Goal: Information Seeking & Learning: Learn about a topic

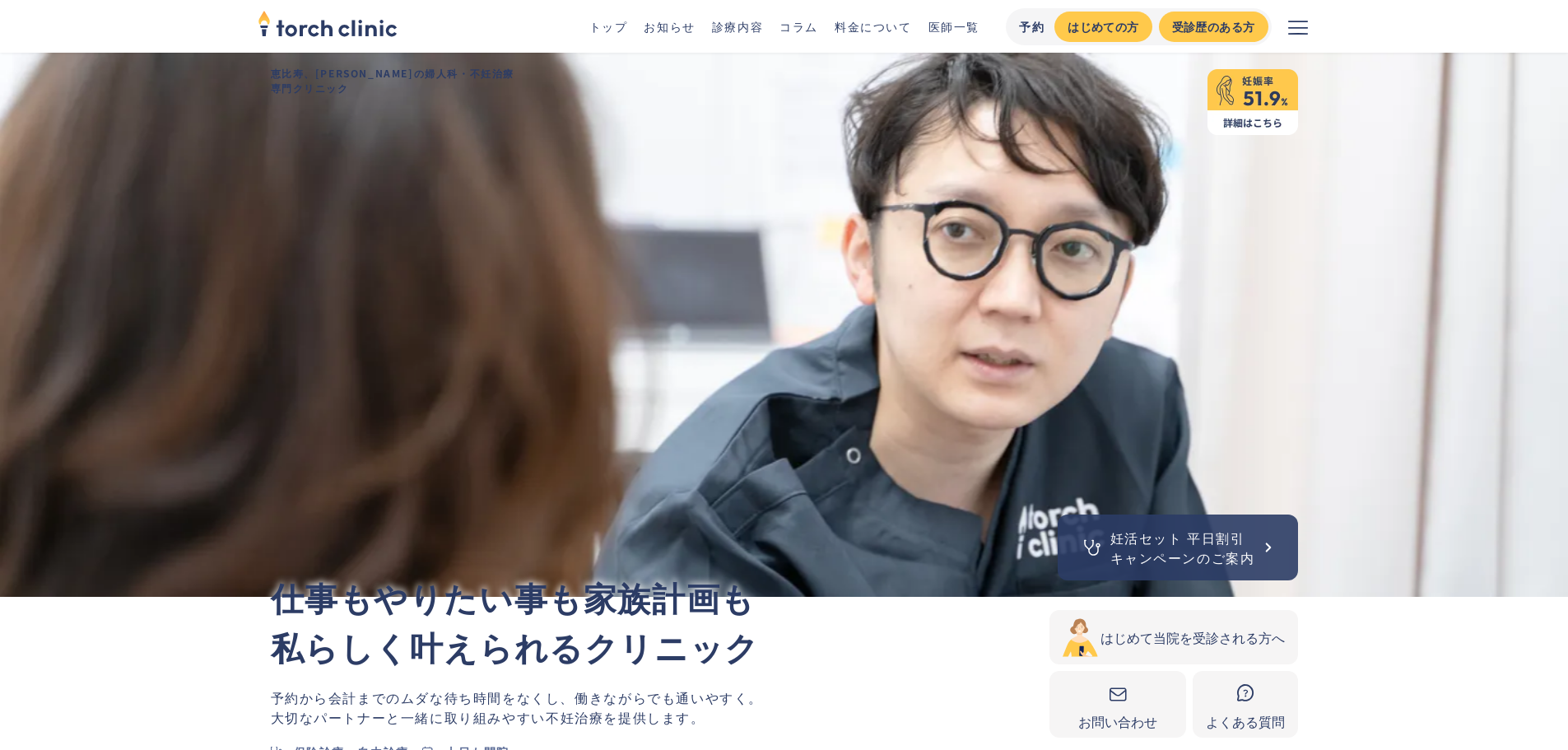
click at [888, 20] on link "料金について" at bounding box center [873, 25] width 78 height 16
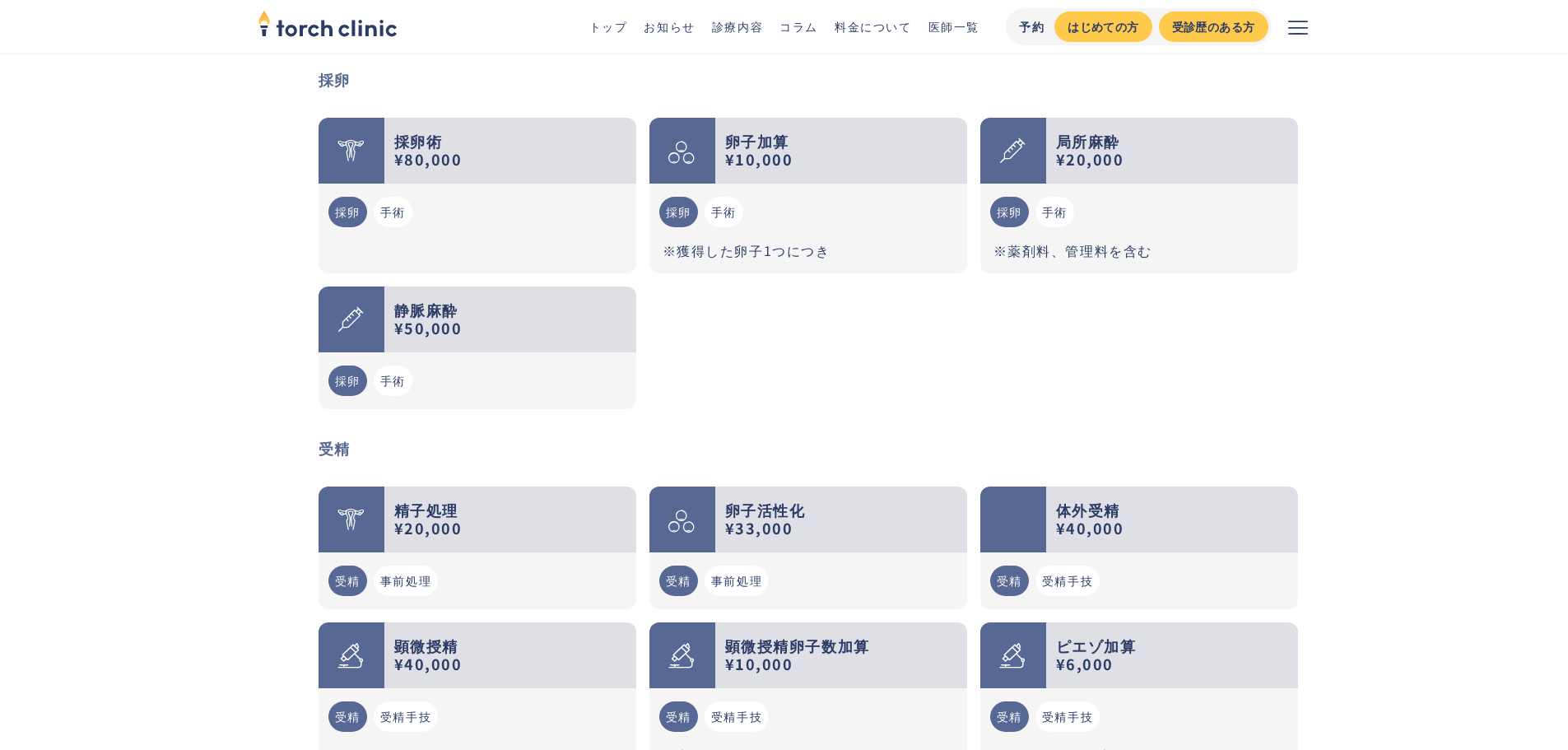
scroll to position [1976, 0]
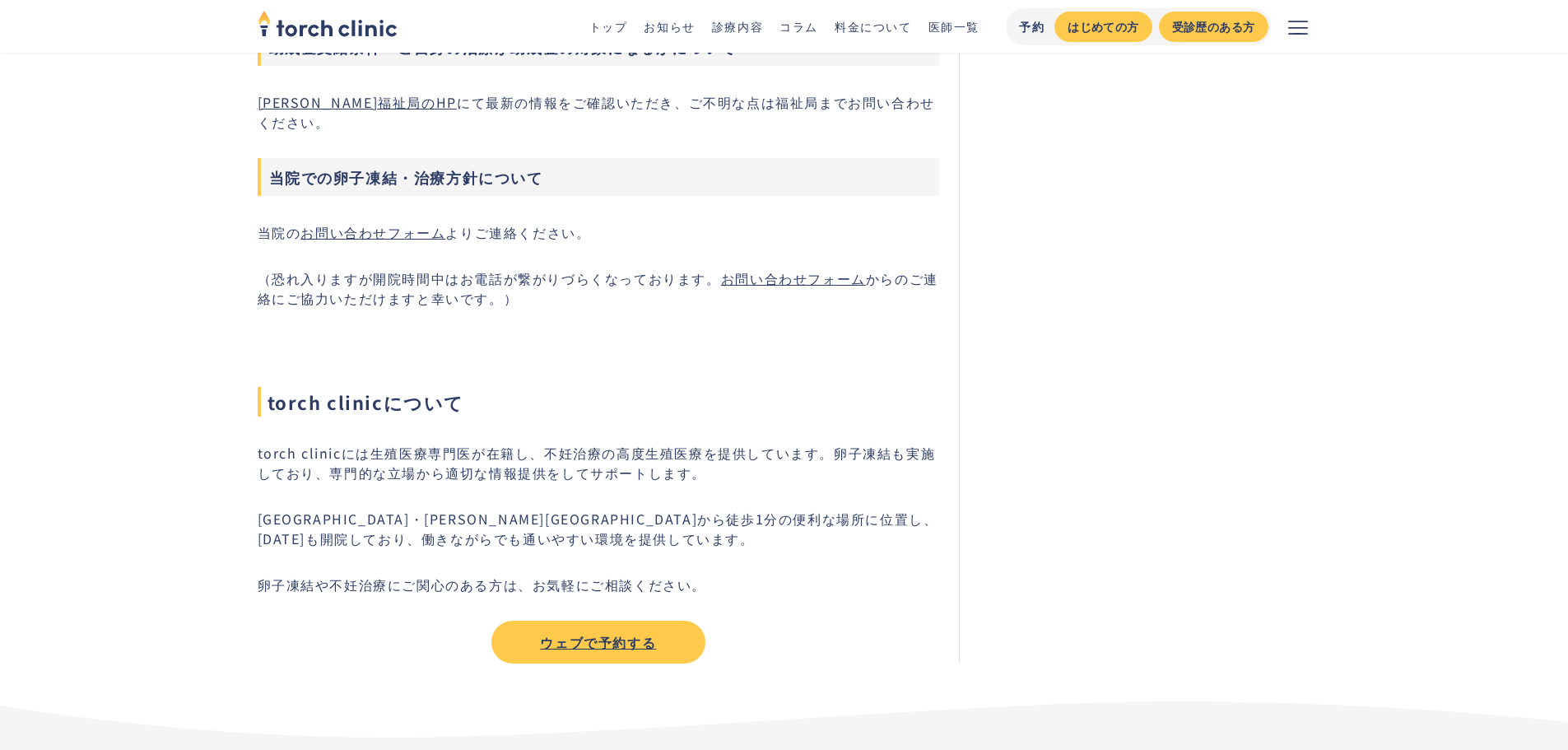
scroll to position [3375, 0]
